Goal: Transaction & Acquisition: Purchase product/service

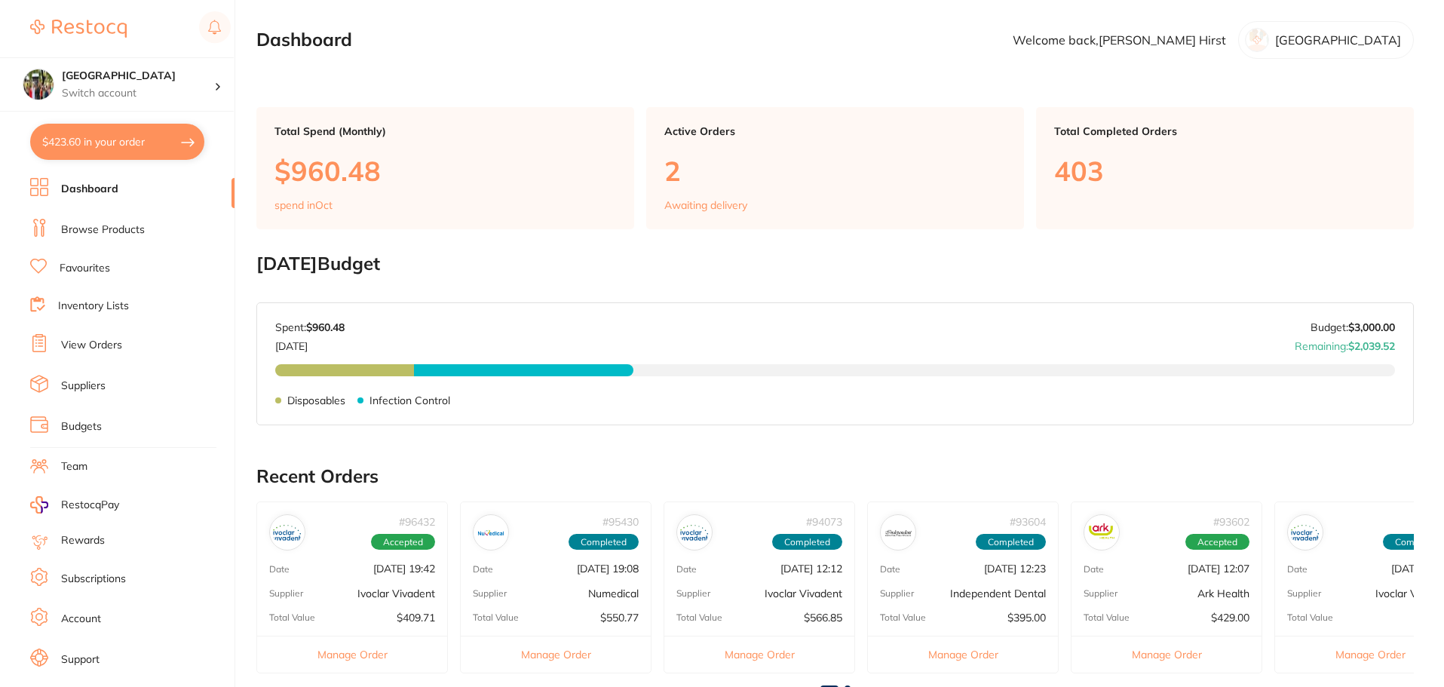
click at [113, 222] on link "Browse Products" at bounding box center [103, 229] width 84 height 15
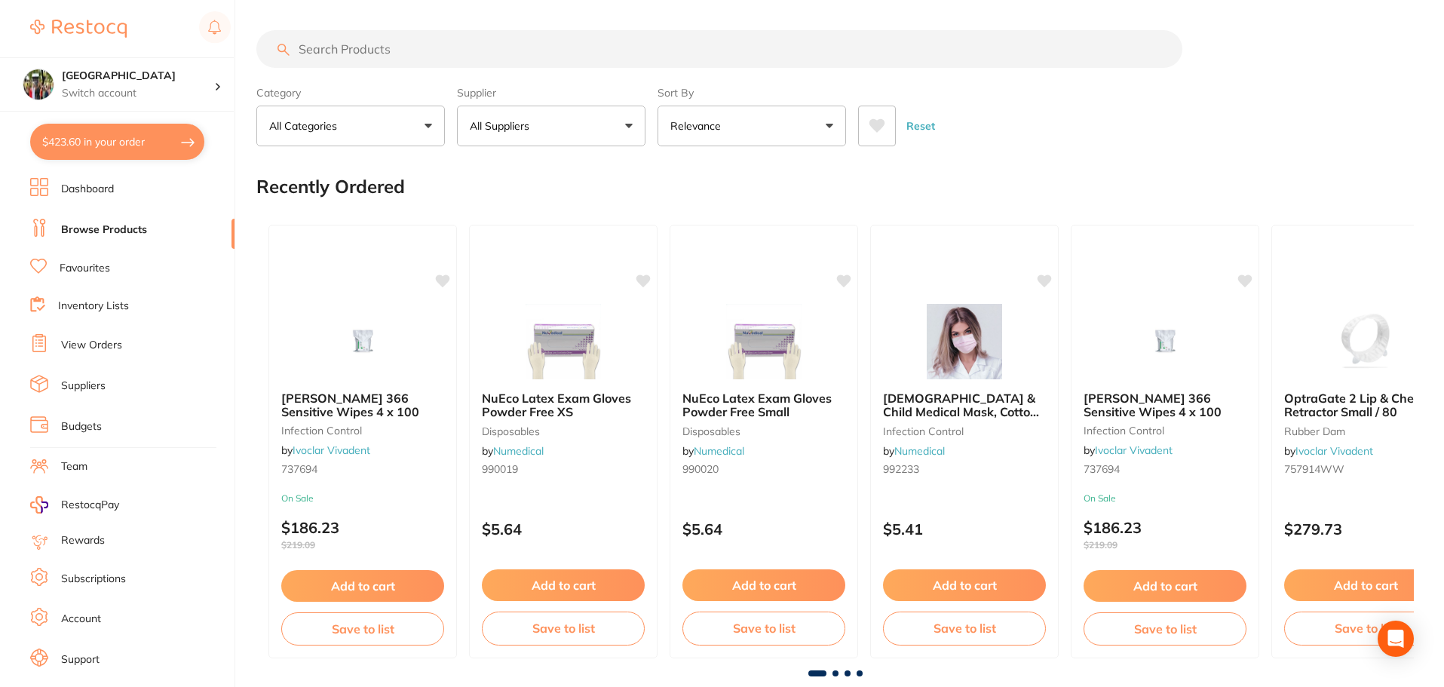
click at [300, 41] on input "search" at bounding box center [719, 49] width 926 height 38
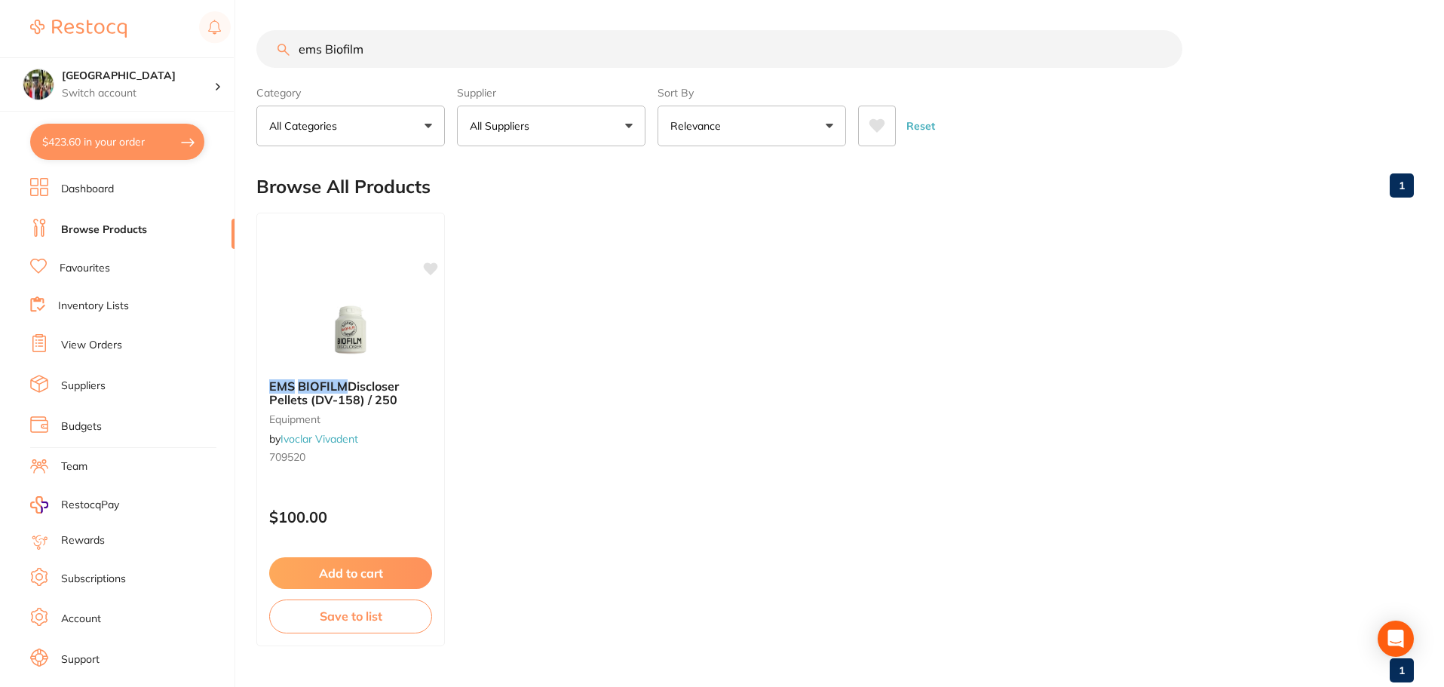
scroll to position [1, 0]
drag, startPoint x: 382, startPoint y: 46, endPoint x: 189, endPoint y: 84, distance: 196.8
click at [236, 66] on div "$423.60 Wanneroo Dental Centre Switch account Wanneroo Dental Centre $423.60 in…" at bounding box center [722, 343] width 1444 height 687
type input "endofrost"
click at [167, 75] on h4 "[GEOGRAPHIC_DATA]" at bounding box center [138, 76] width 152 height 15
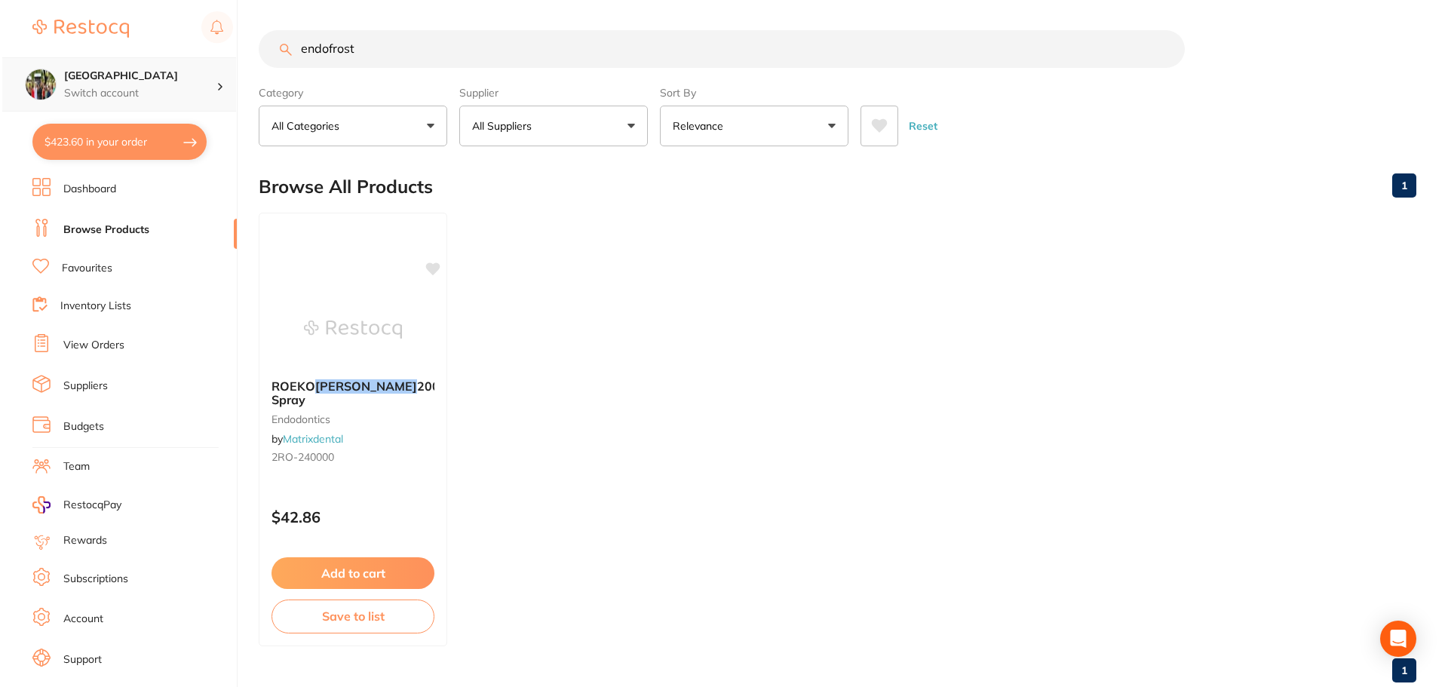
scroll to position [0, 0]
drag, startPoint x: 389, startPoint y: 51, endPoint x: 284, endPoint y: 52, distance: 104.8
click at [284, 52] on div "endofrost" at bounding box center [834, 49] width 1157 height 38
click at [174, 132] on button "$423.60 in your order" at bounding box center [117, 142] width 174 height 36
checkbox input "true"
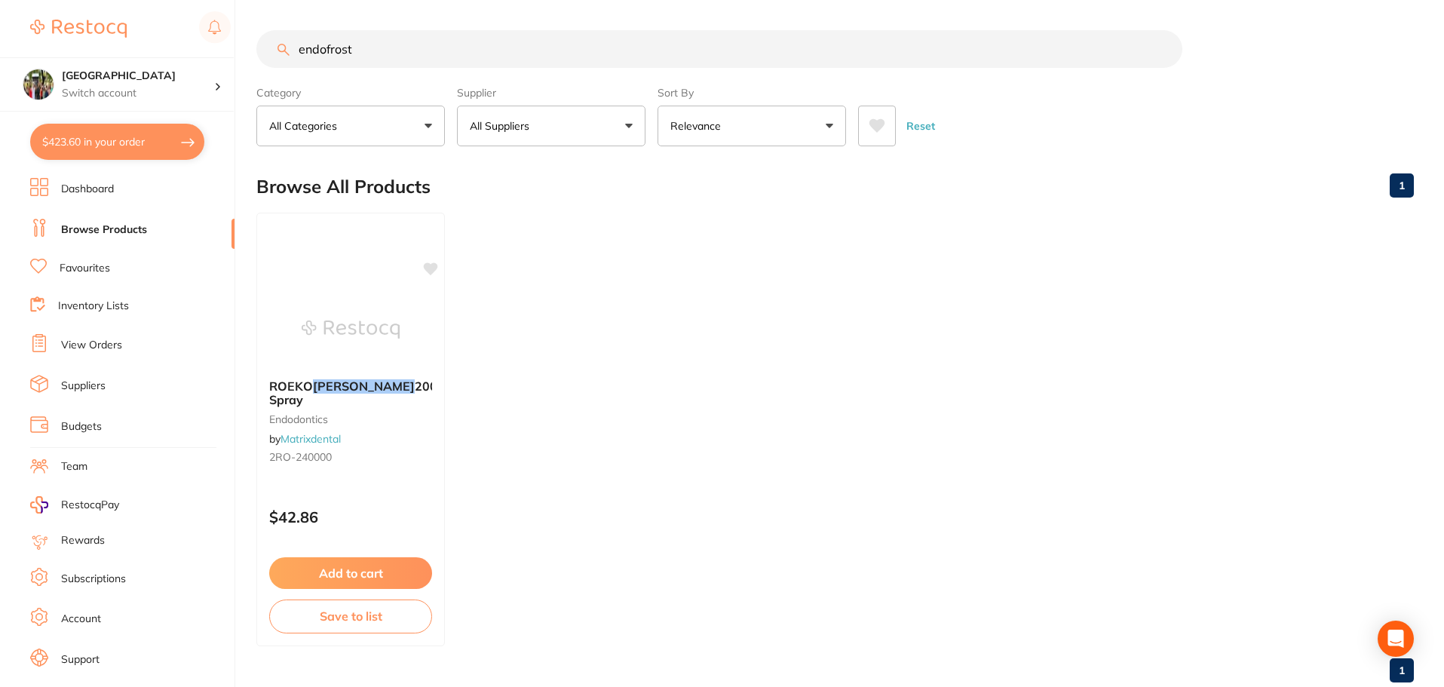
checkbox input "true"
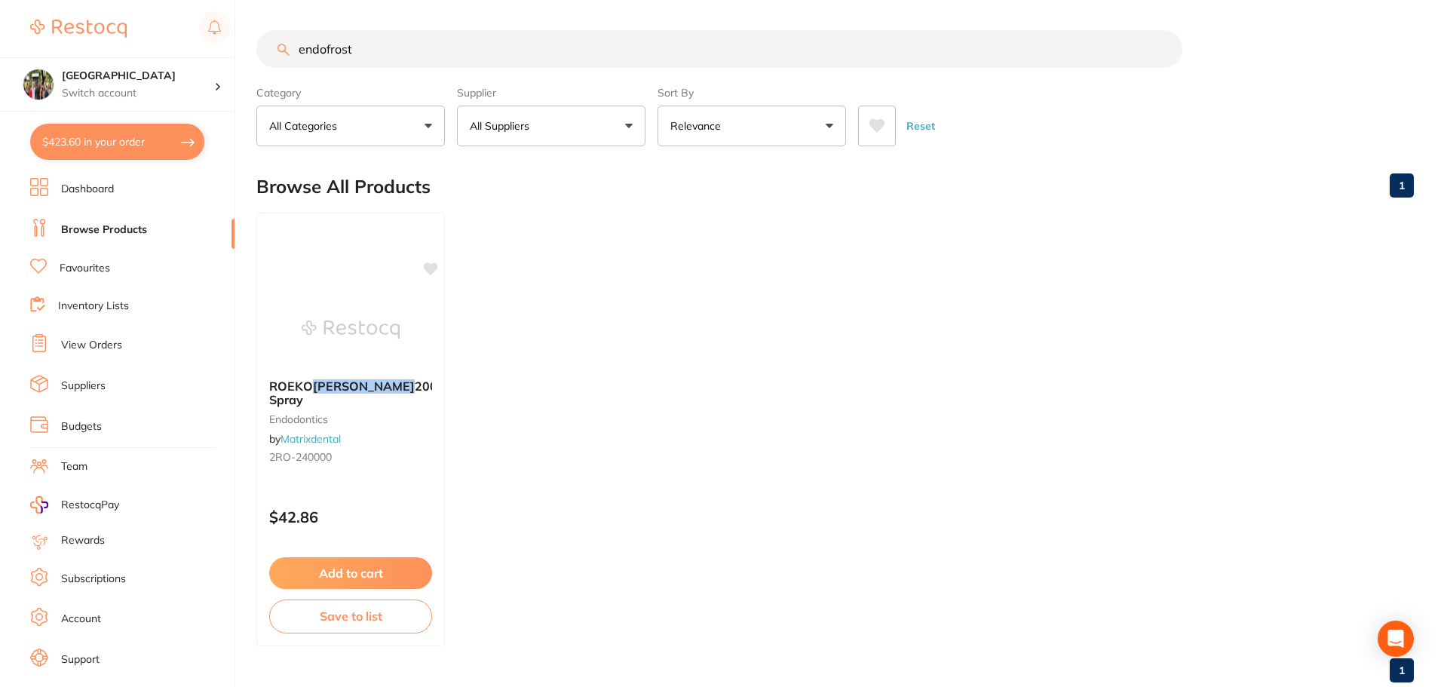
checkbox input "true"
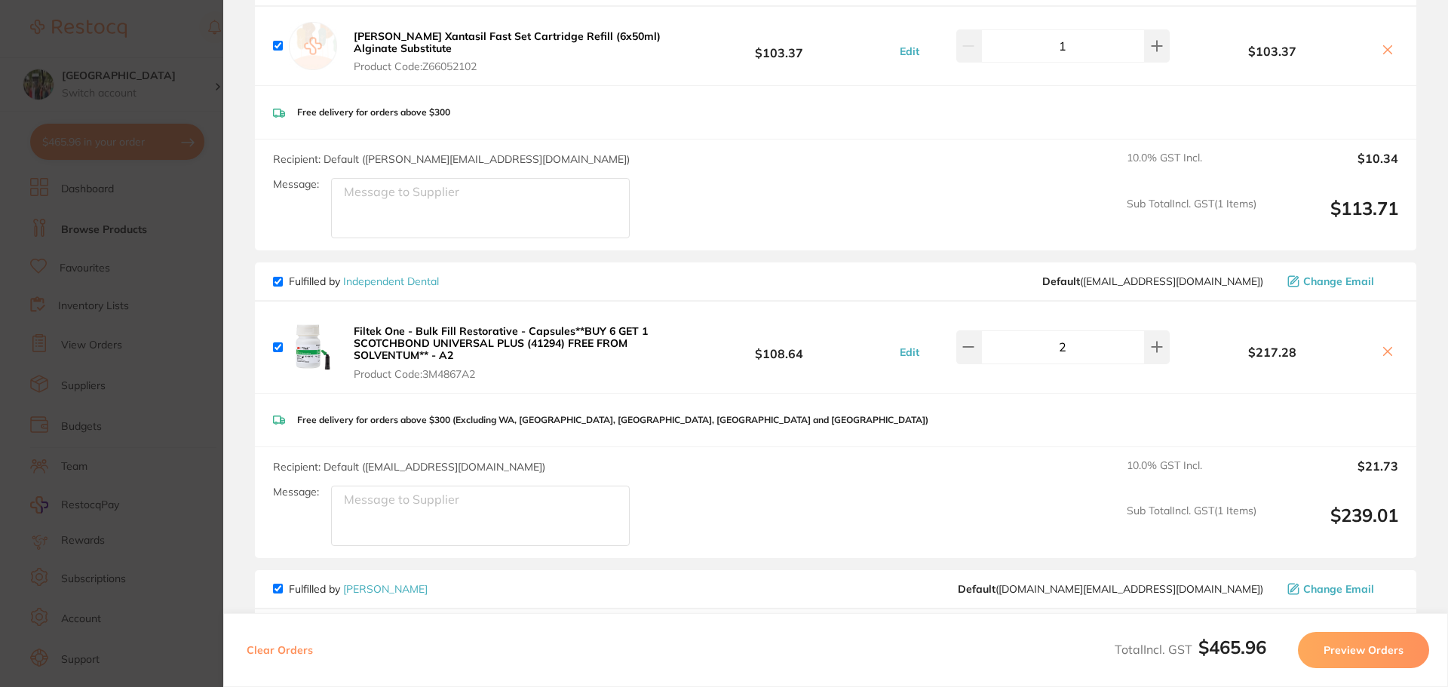
scroll to position [201, 0]
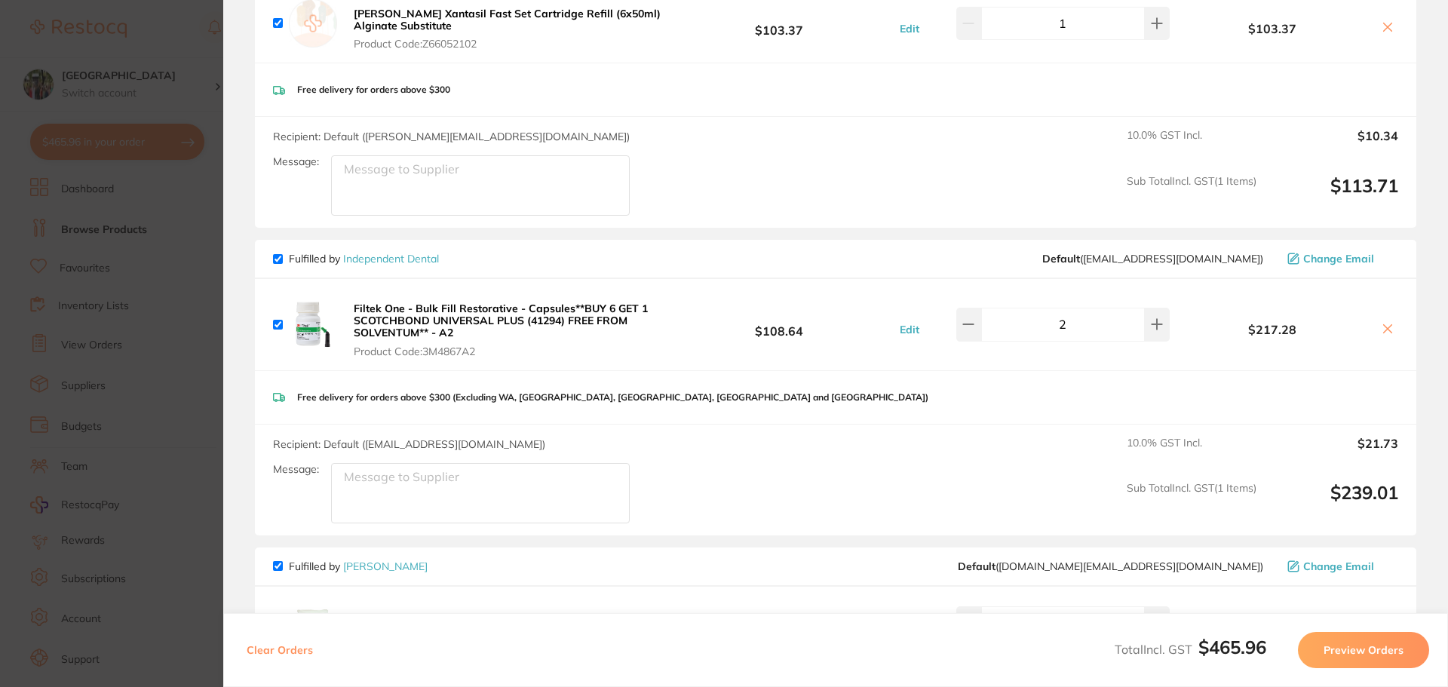
click at [1384, 327] on icon at bounding box center [1388, 329] width 8 height 8
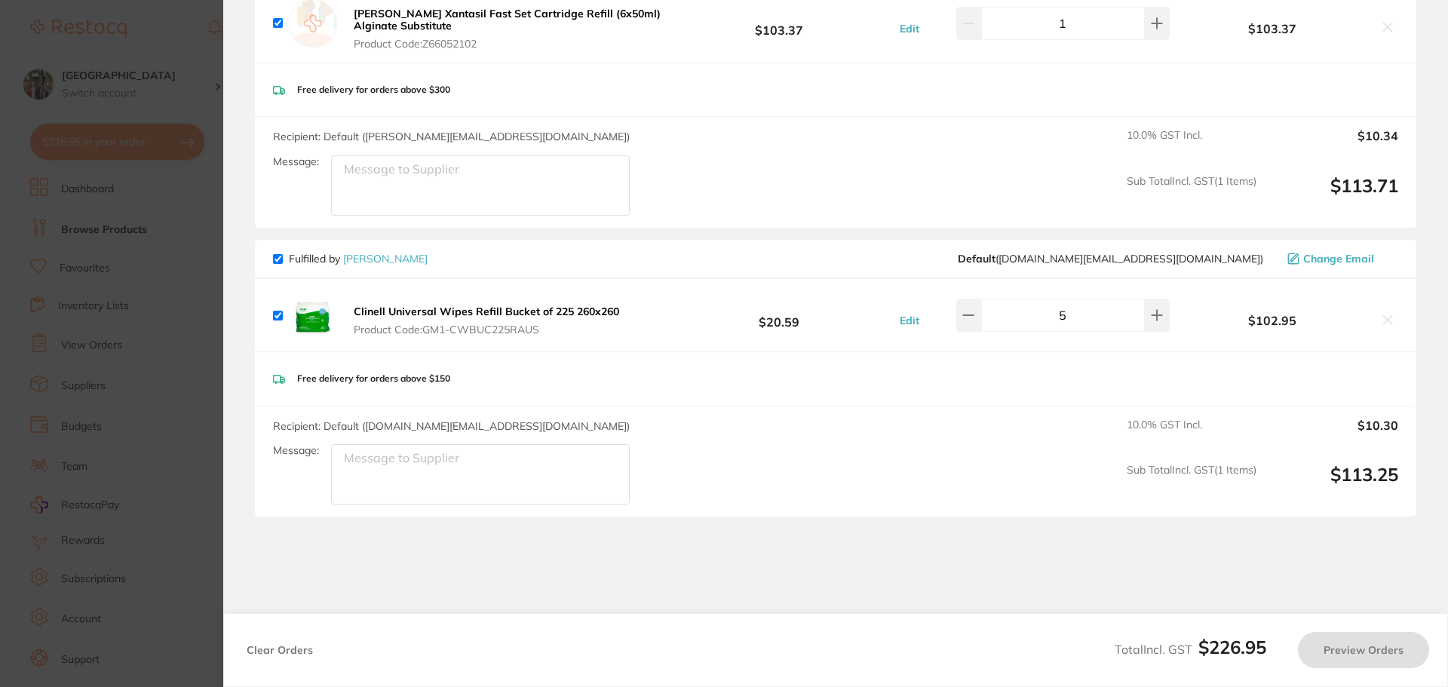
checkbox input "true"
click at [277, 256] on input "checkbox" at bounding box center [278, 259] width 10 height 10
checkbox input "false"
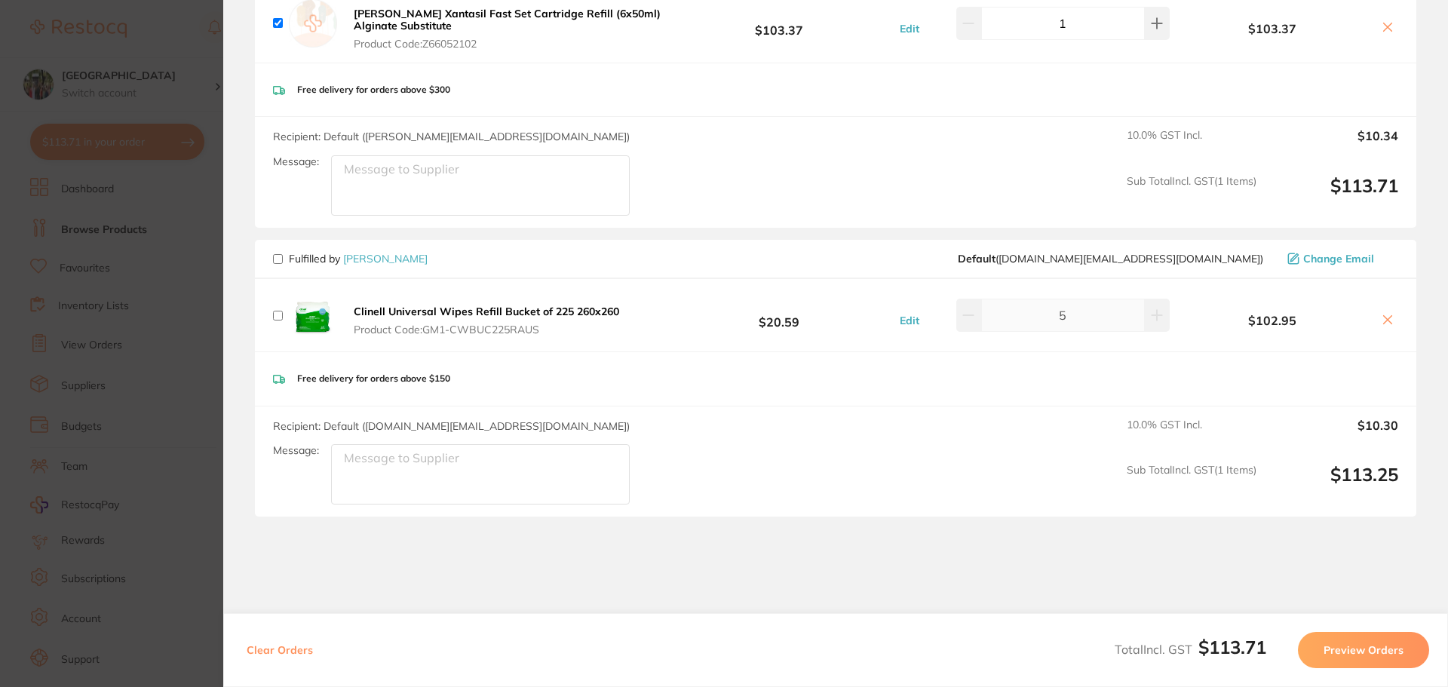
scroll to position [0, 0]
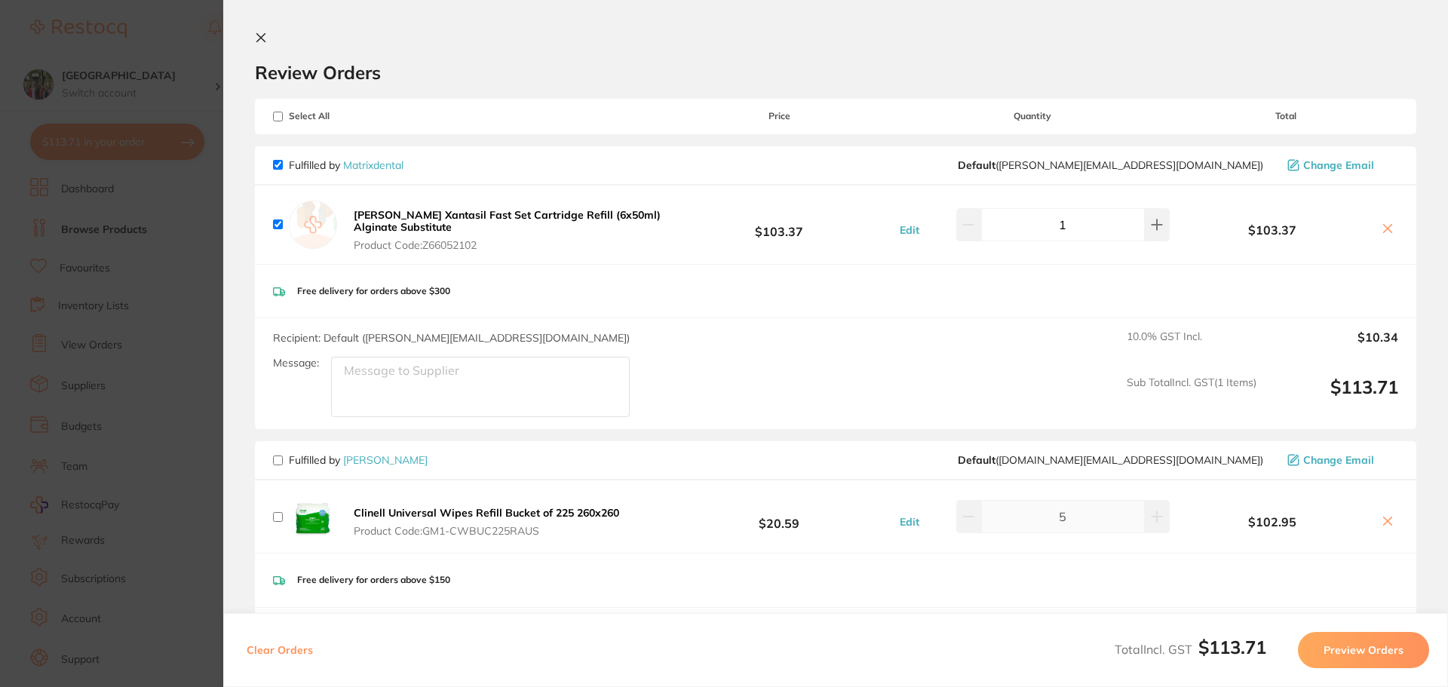
click at [263, 36] on icon at bounding box center [261, 38] width 8 height 8
